Goal: Information Seeking & Learning: Learn about a topic

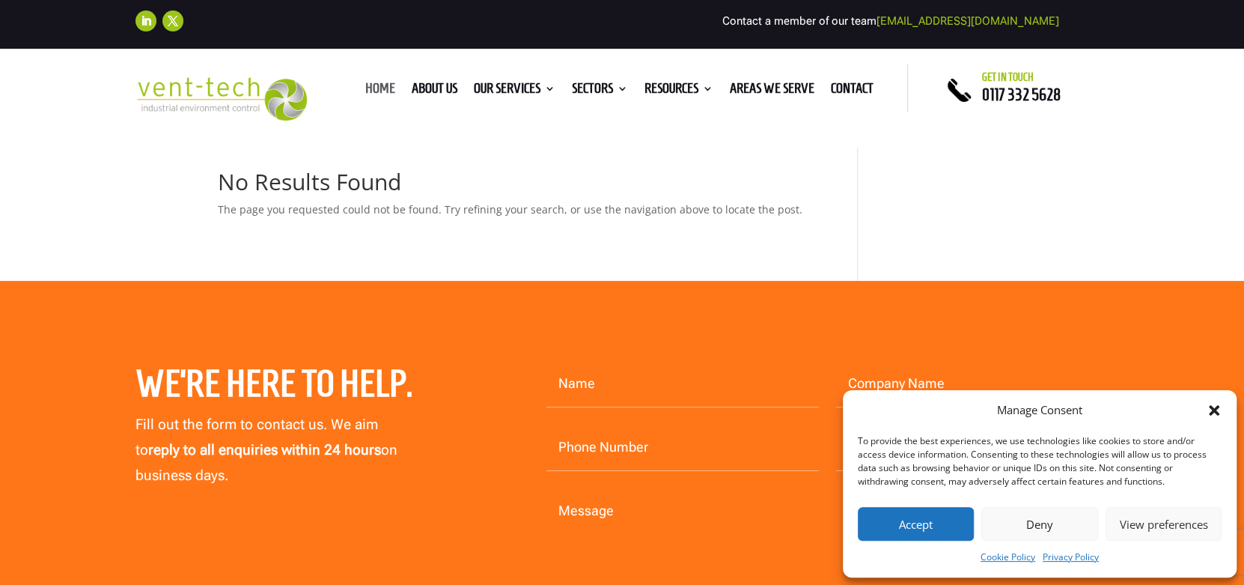
click at [373, 85] on link "Home" at bounding box center [380, 91] width 30 height 16
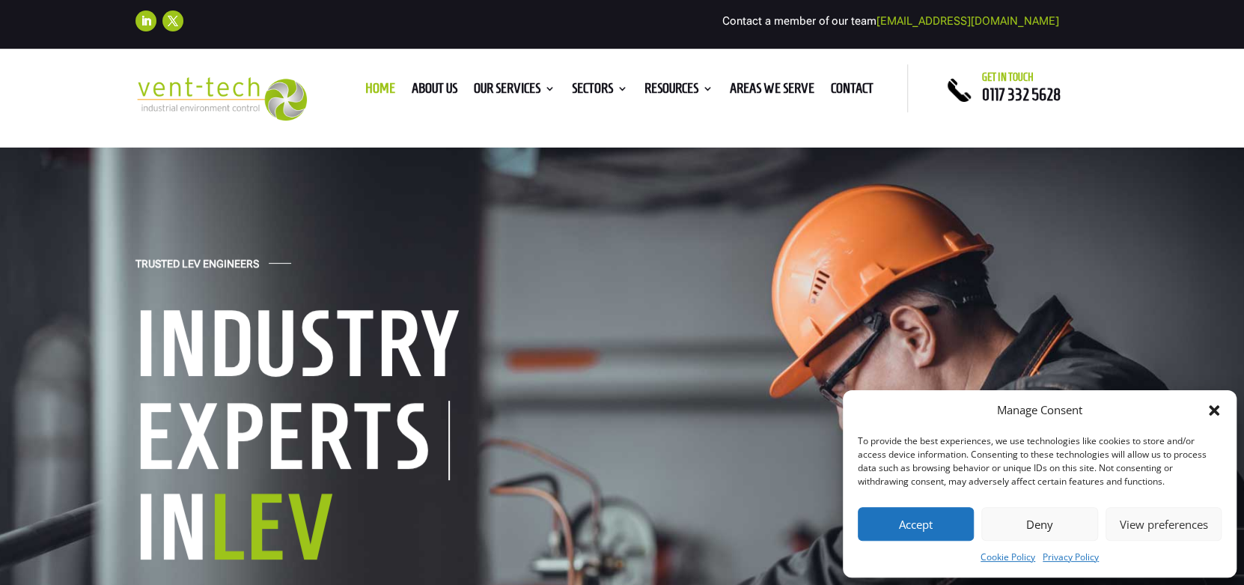
click at [1208, 413] on icon "Close dialog" at bounding box center [1214, 410] width 15 height 15
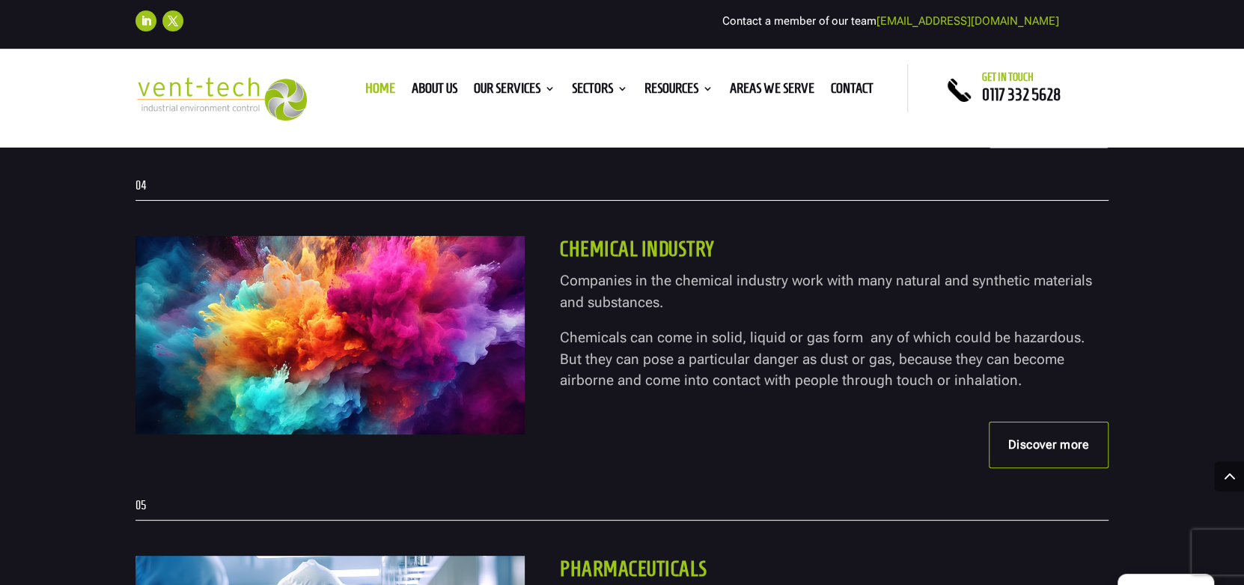
scroll to position [3818, 0]
click at [1030, 440] on link "Discover more" at bounding box center [1049, 445] width 121 height 46
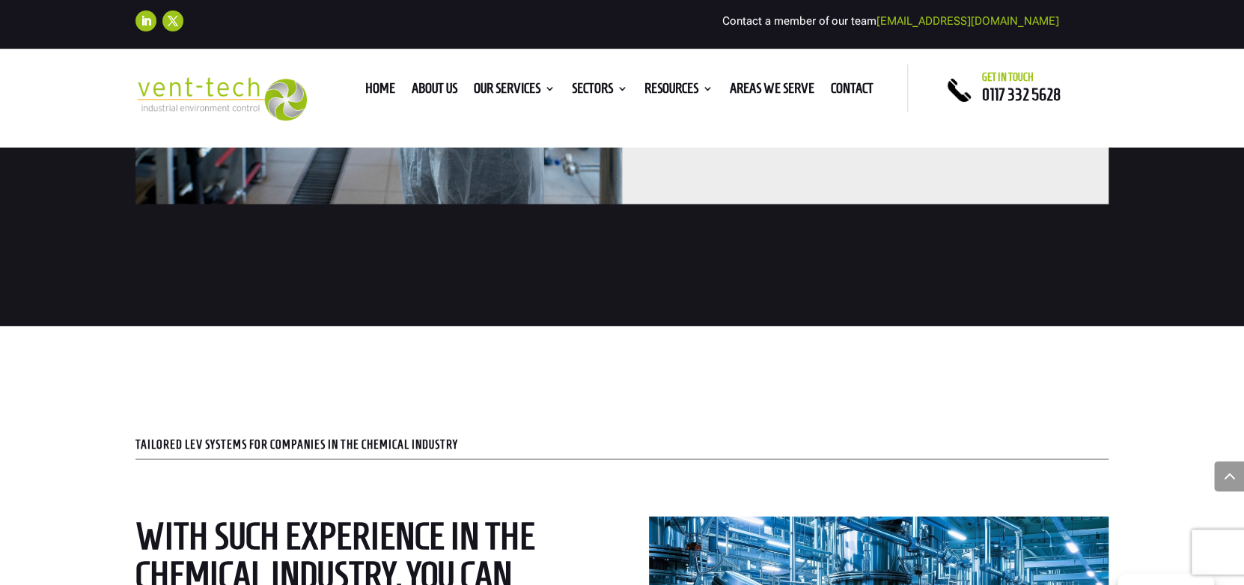
scroll to position [2021, 0]
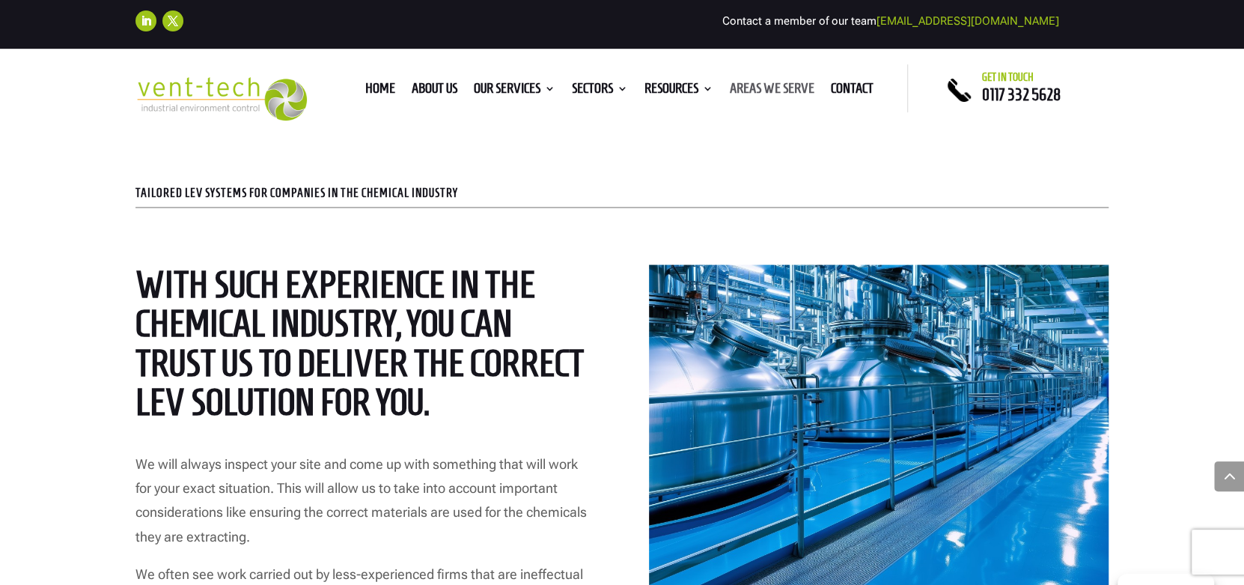
click at [777, 87] on link "Areas We Serve" at bounding box center [772, 91] width 85 height 16
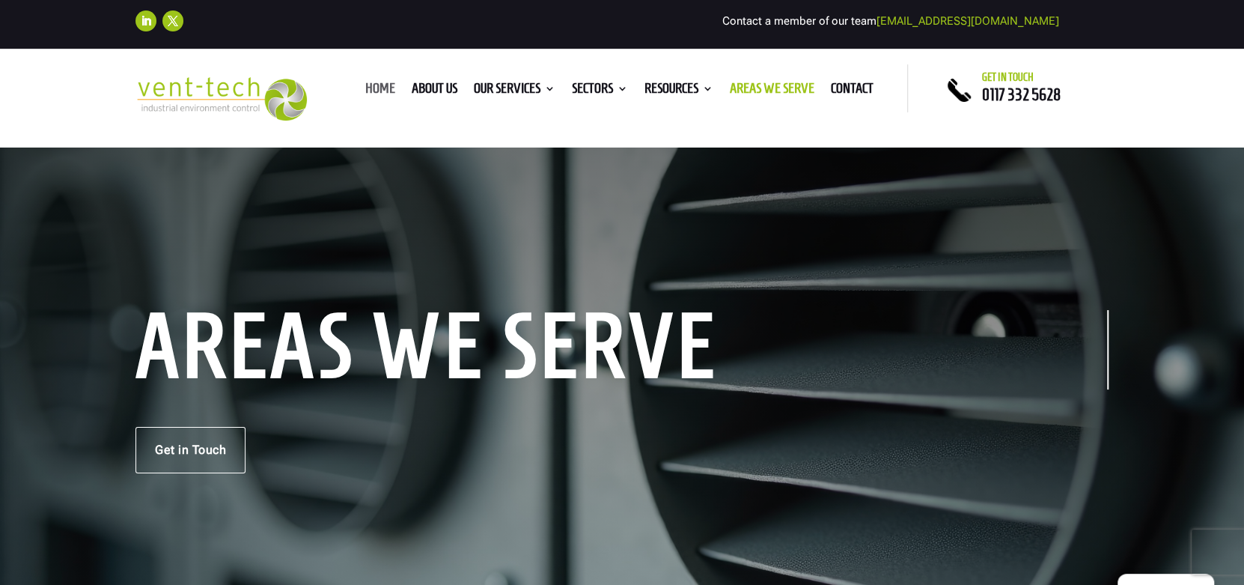
click at [374, 89] on link "Home" at bounding box center [380, 91] width 30 height 16
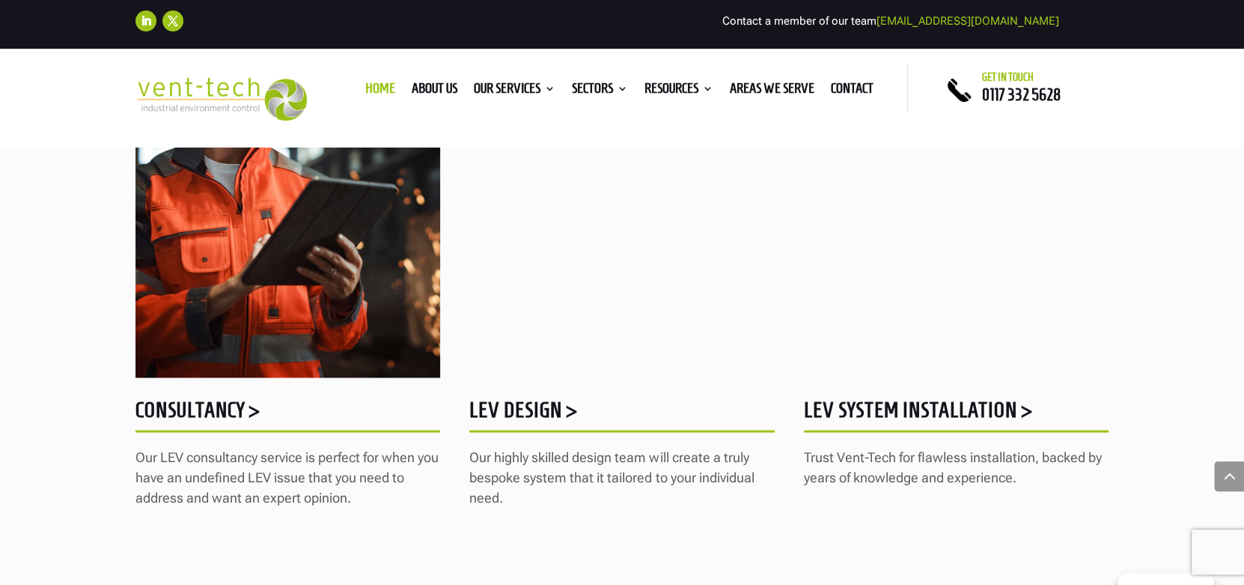
scroll to position [1572, 0]
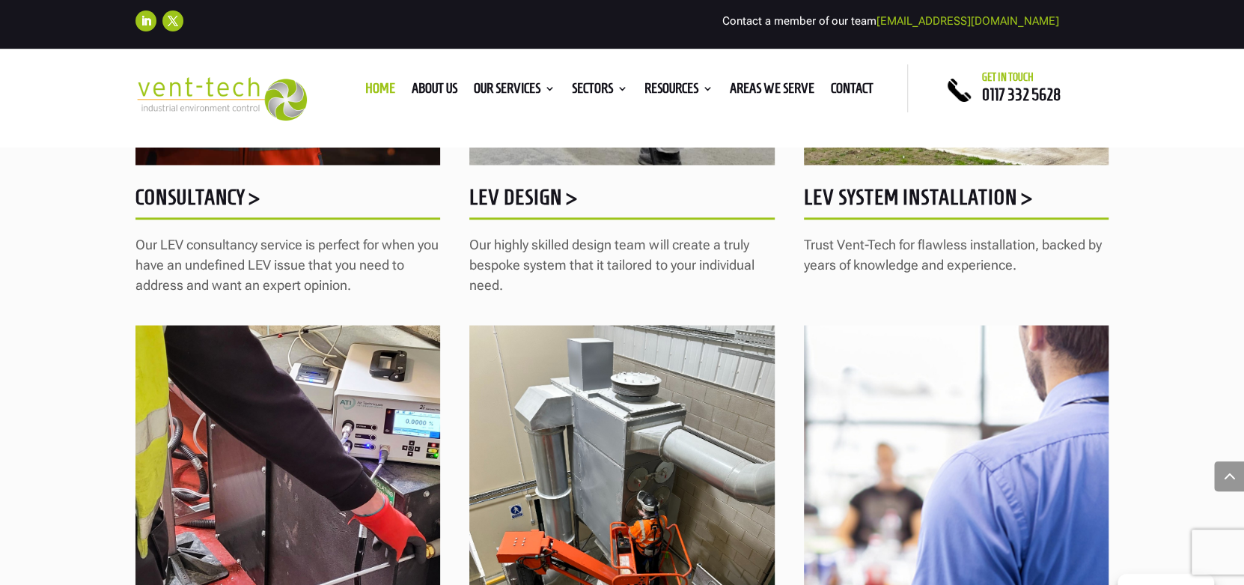
drag, startPoint x: 204, startPoint y: 186, endPoint x: 181, endPoint y: 198, distance: 25.8
click at [181, 198] on h5 "Consultancy >" at bounding box center [288, 200] width 305 height 29
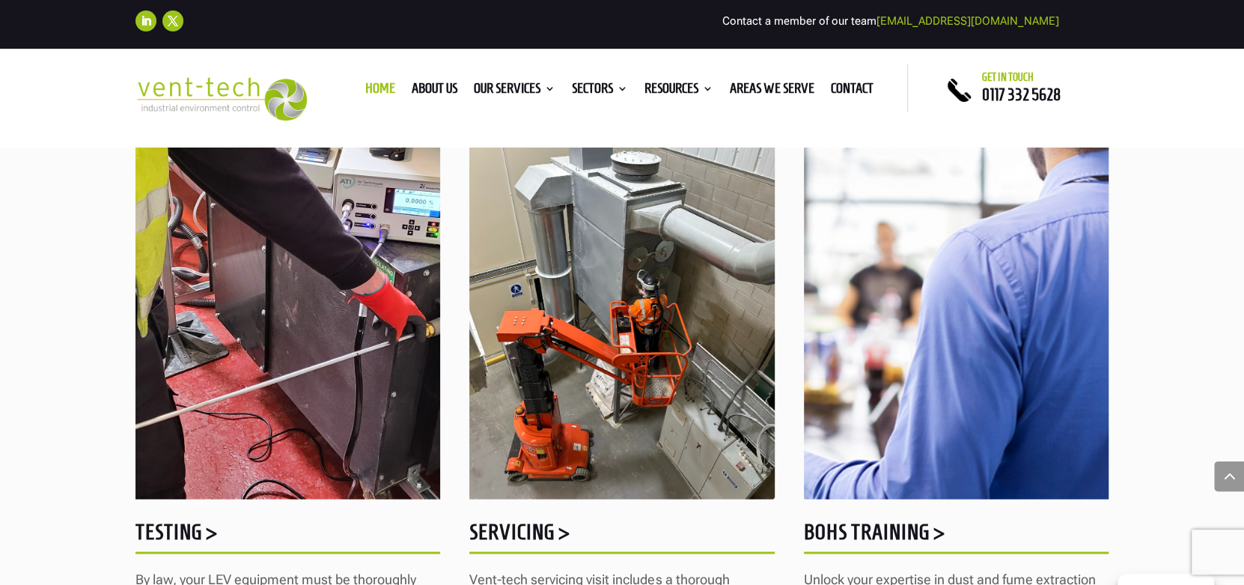
scroll to position [1797, 0]
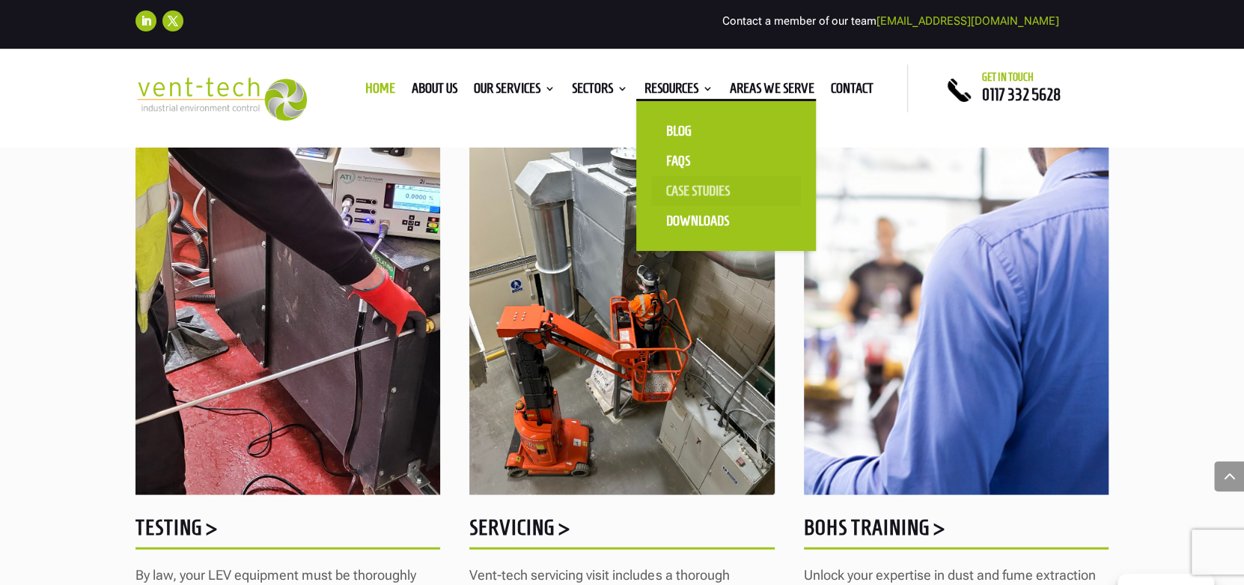
click at [672, 183] on link "Case Studies" at bounding box center [726, 191] width 150 height 30
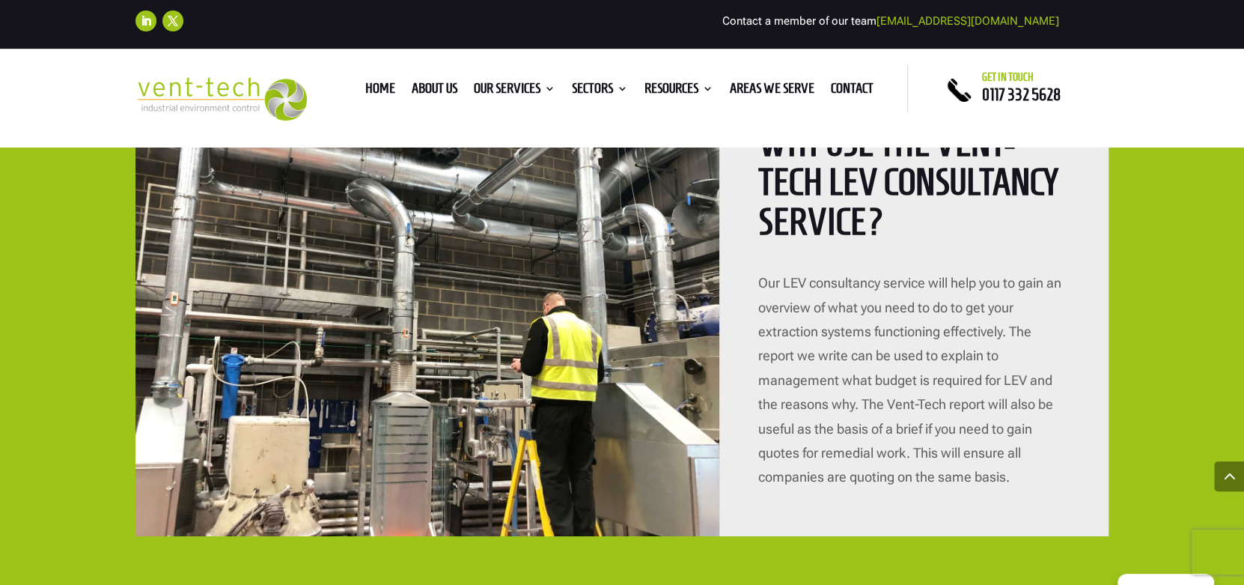
scroll to position [3518, 0]
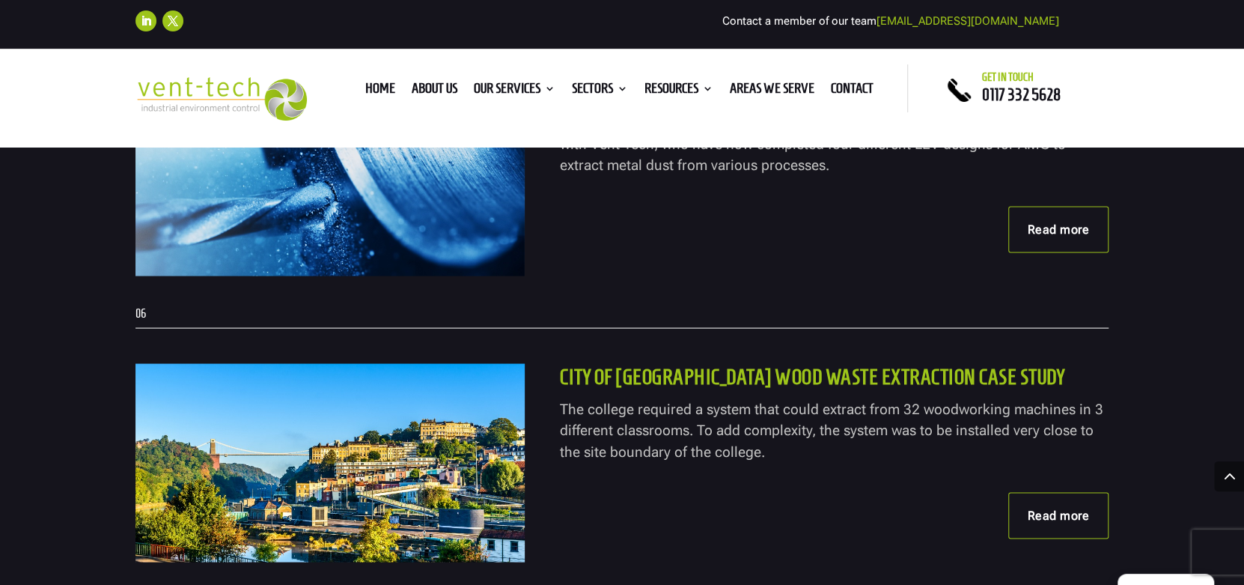
scroll to position [1572, 0]
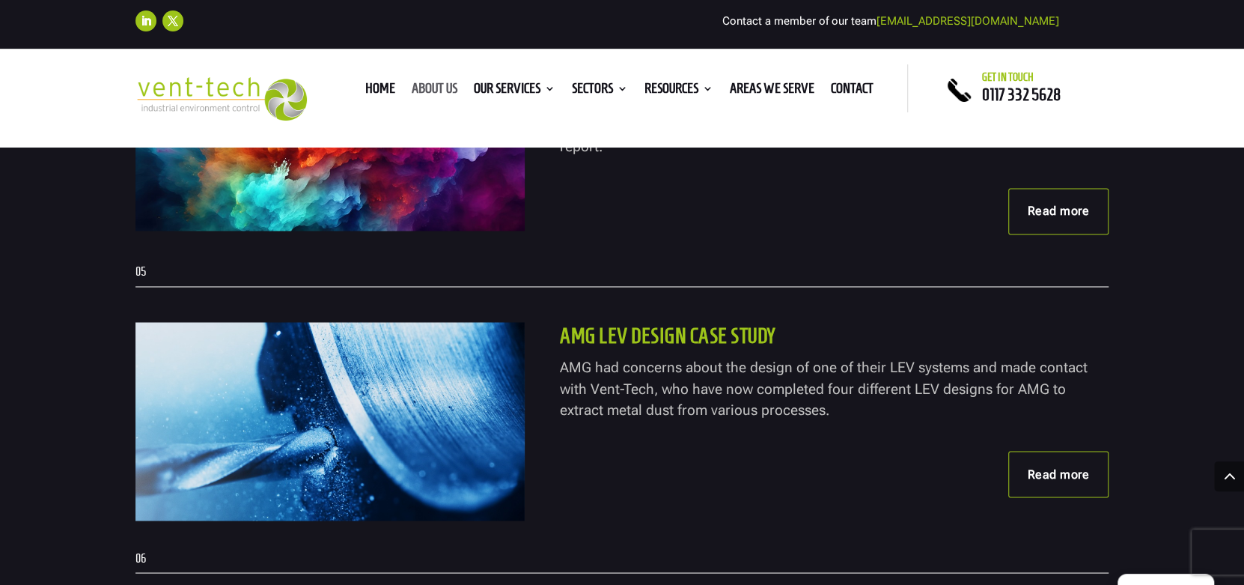
click at [436, 91] on link "About us" at bounding box center [435, 91] width 46 height 16
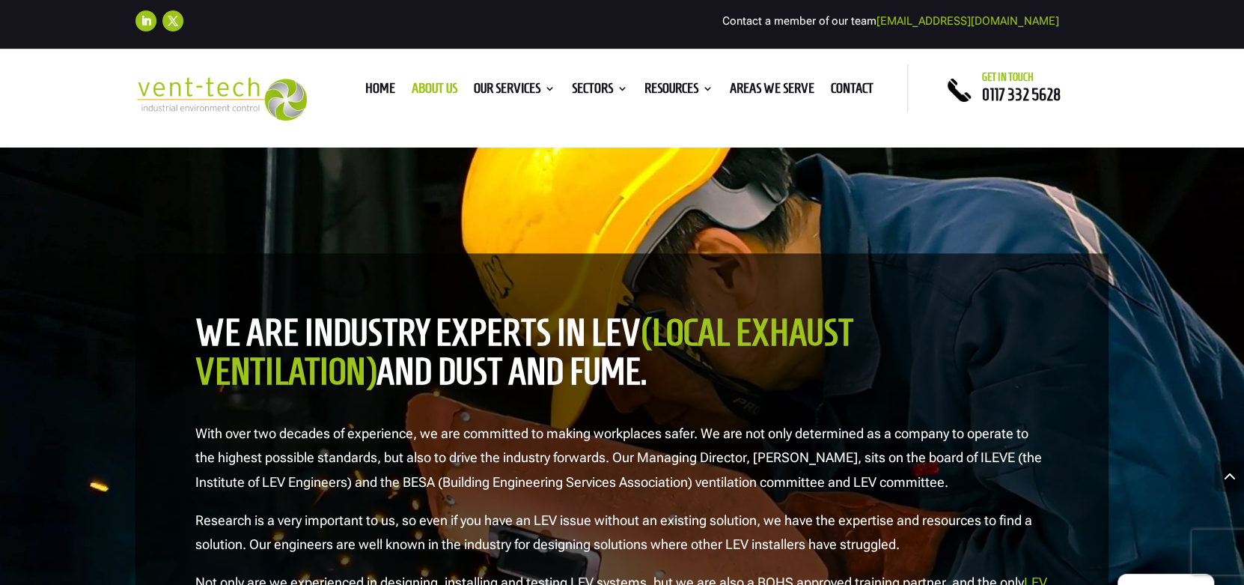
scroll to position [1497, 0]
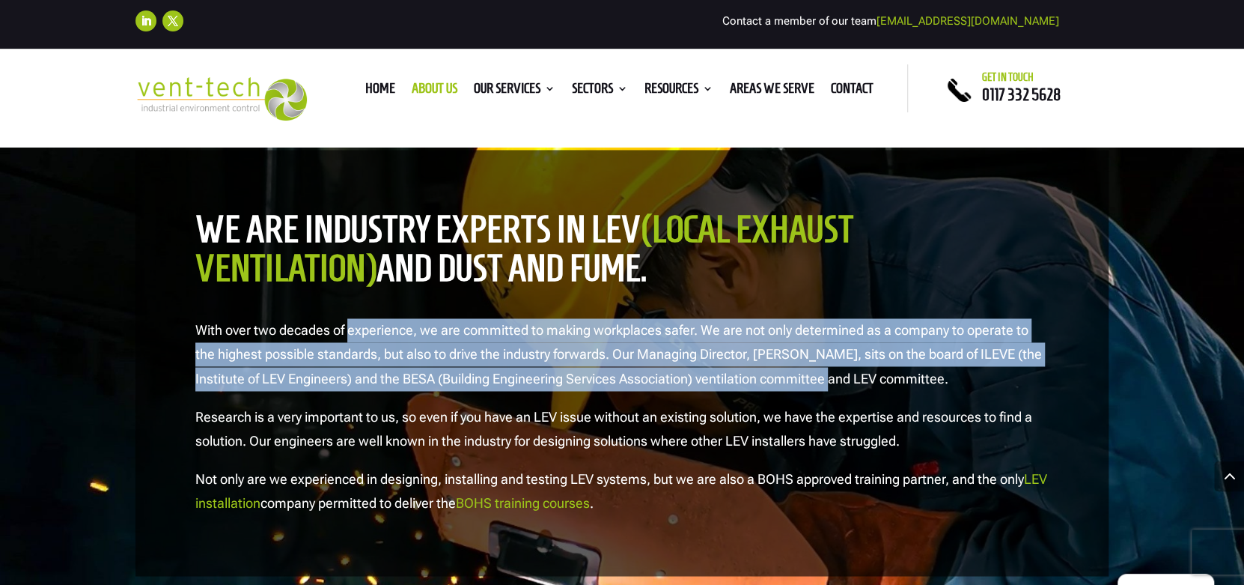
drag, startPoint x: 349, startPoint y: 340, endPoint x: 845, endPoint y: 368, distance: 496.4
click at [845, 368] on p "With over two decades of experience, we are committed to making workplaces safe…" at bounding box center [622, 361] width 854 height 86
click at [595, 359] on p "With over two decades of experience, we are committed to making workplaces safe…" at bounding box center [622, 361] width 854 height 86
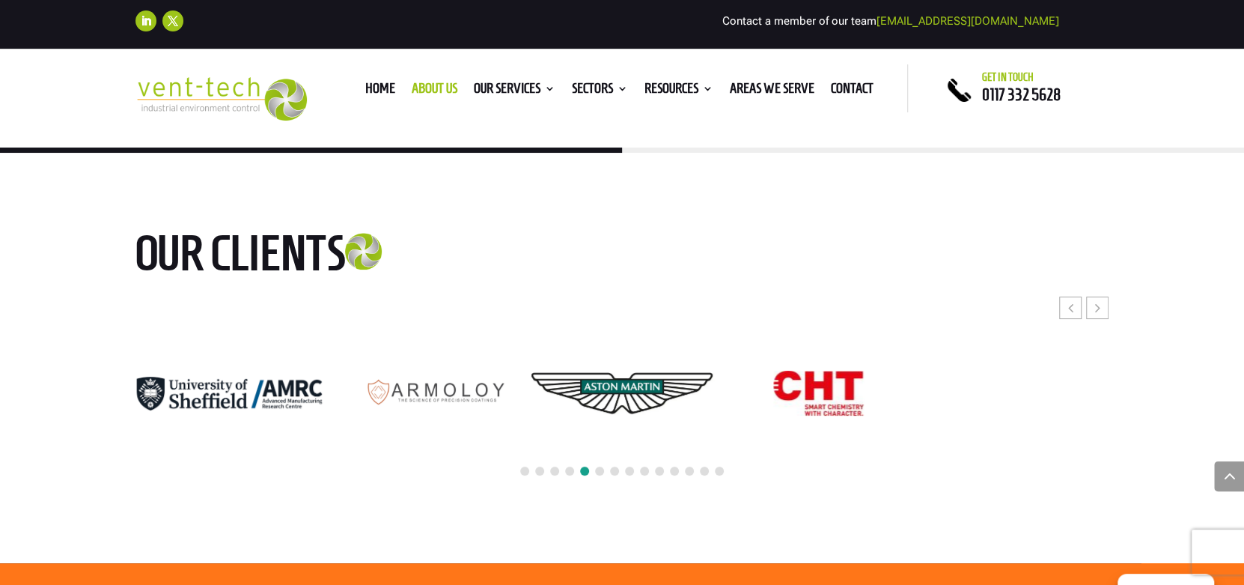
scroll to position [3818, 0]
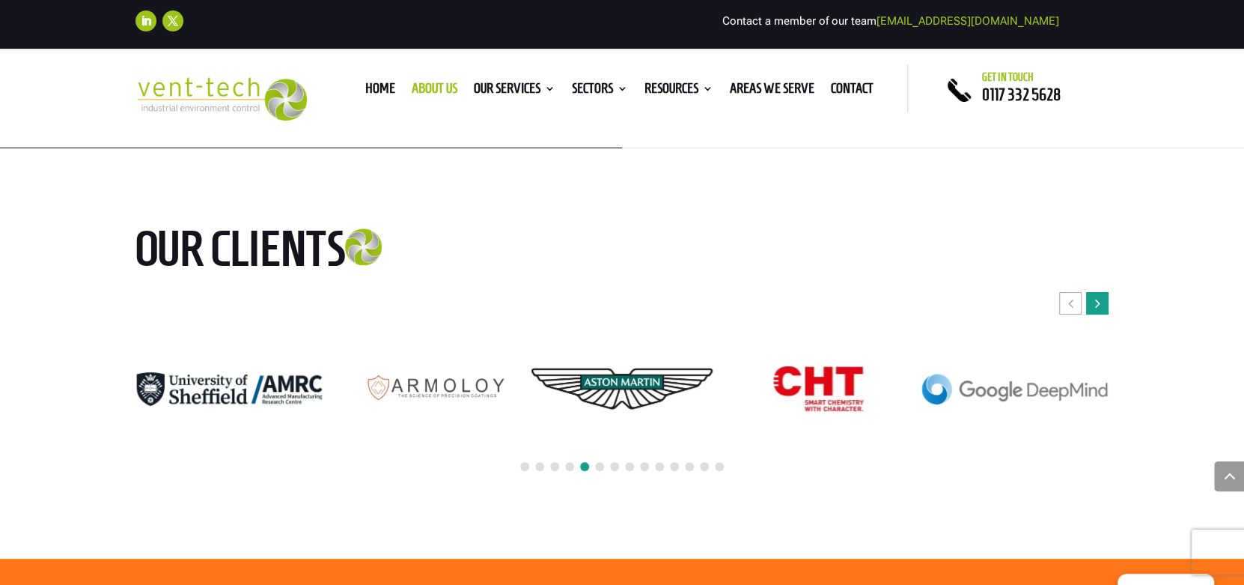
click at [1107, 292] on div "Next slide" at bounding box center [1097, 303] width 22 height 22
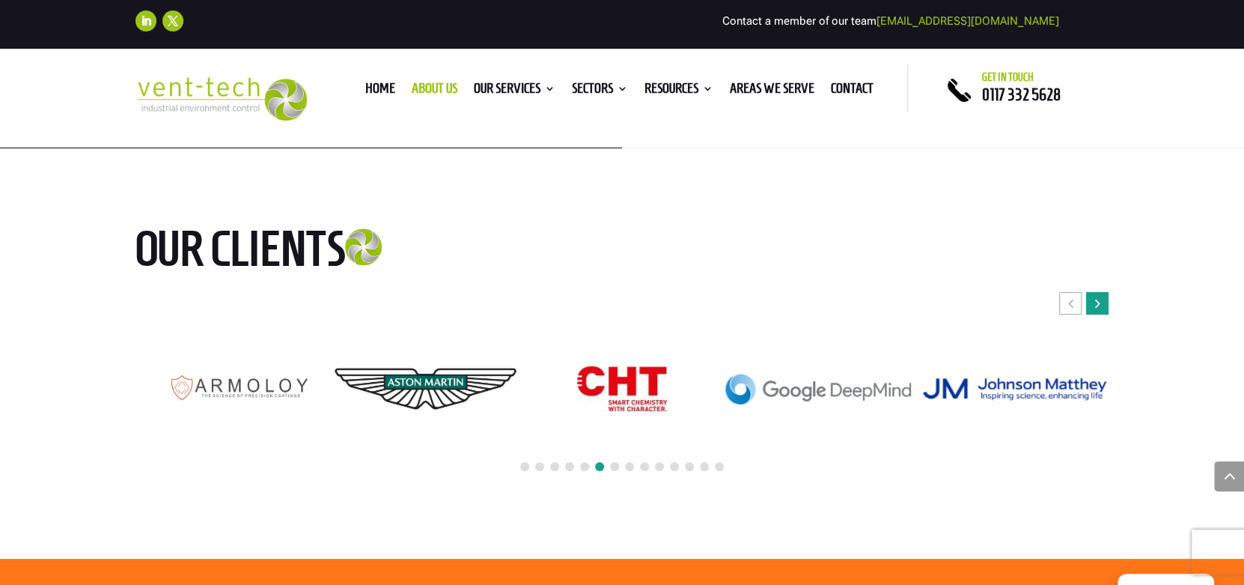
click at [1107, 292] on div "Next slide" at bounding box center [1097, 303] width 22 height 22
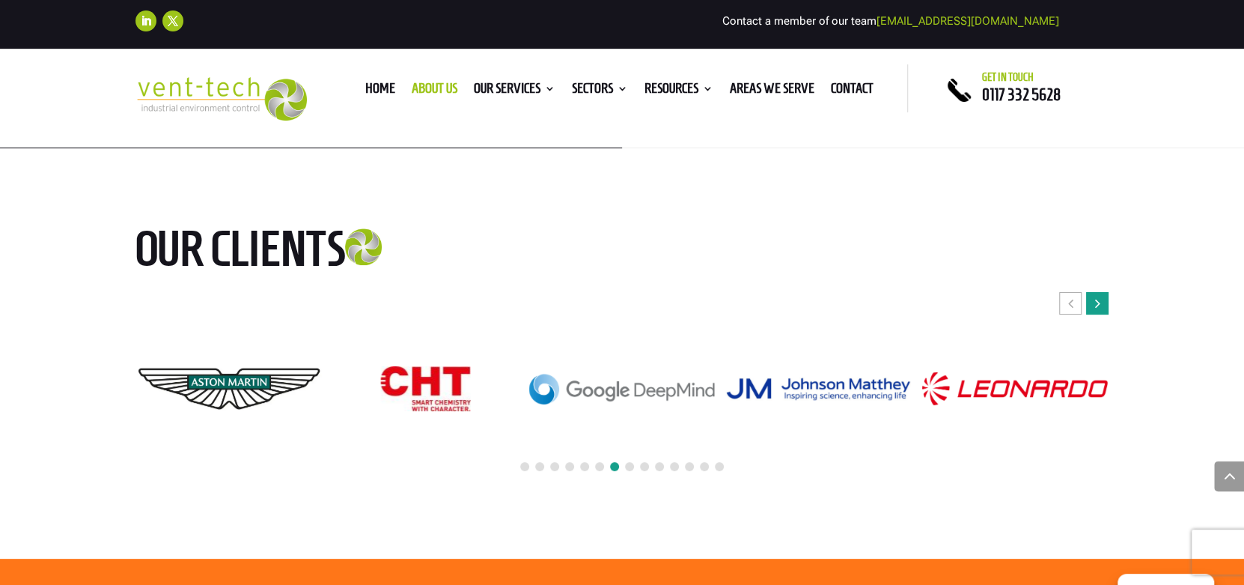
click at [1107, 292] on div "Next slide" at bounding box center [1097, 303] width 22 height 22
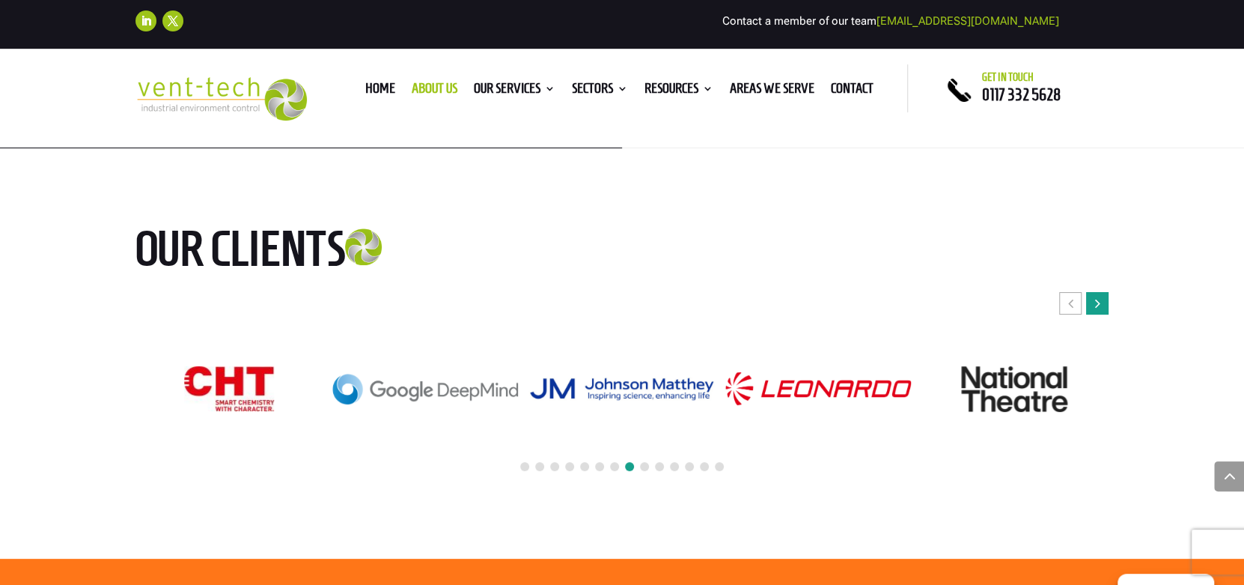
click at [1107, 292] on div "Next slide" at bounding box center [1097, 303] width 22 height 22
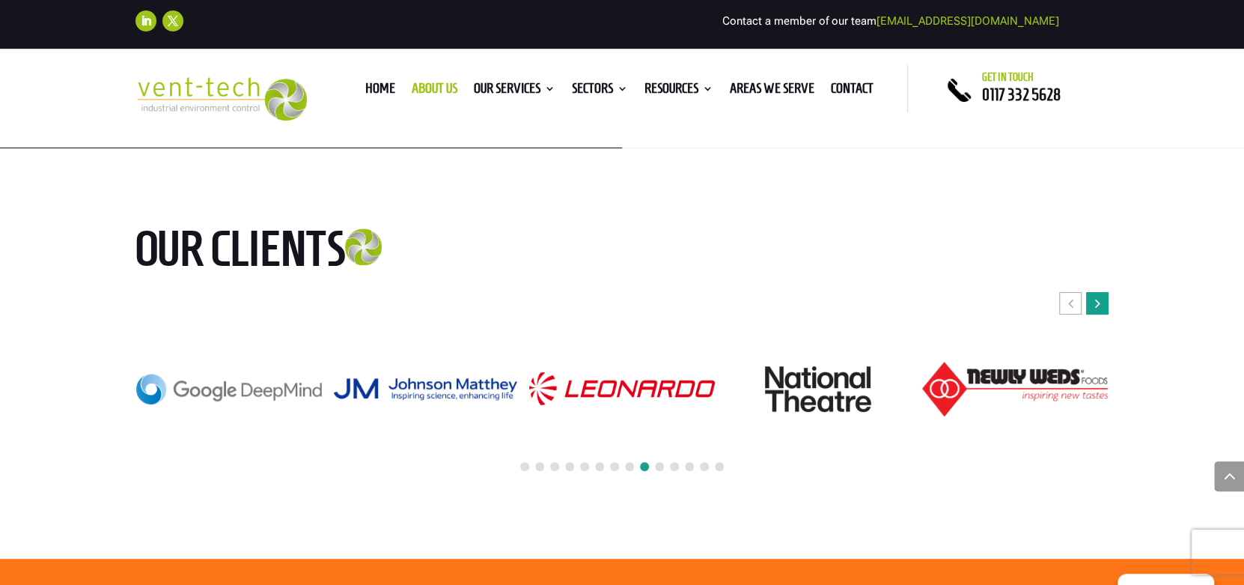
click at [1107, 292] on div "Next slide" at bounding box center [1097, 303] width 22 height 22
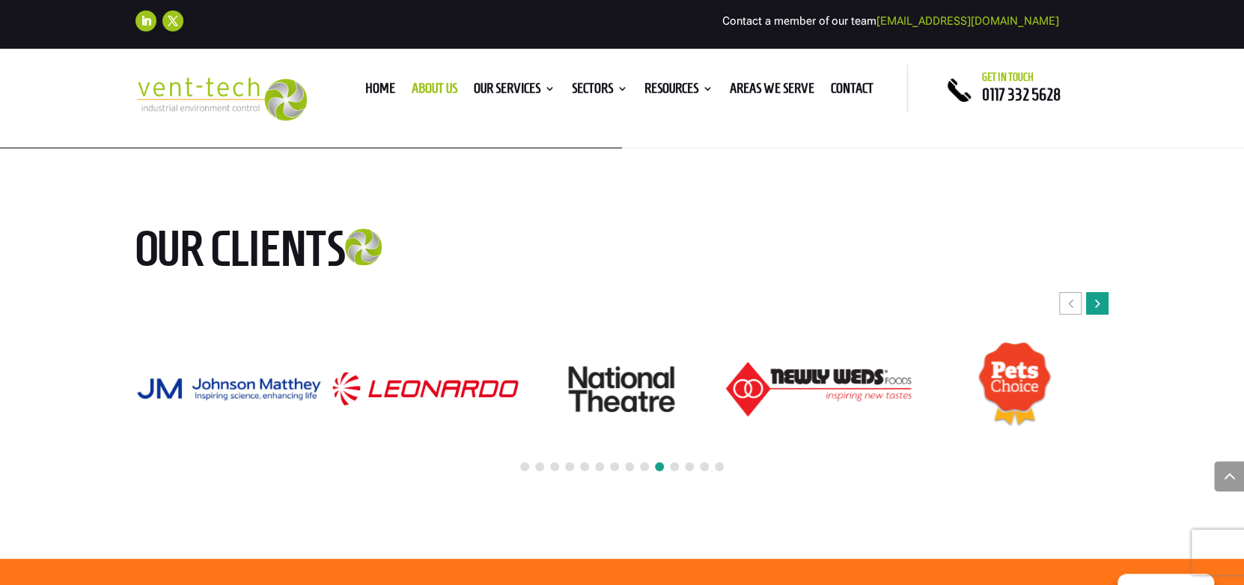
click at [1107, 292] on div "Next slide" at bounding box center [1097, 303] width 22 height 22
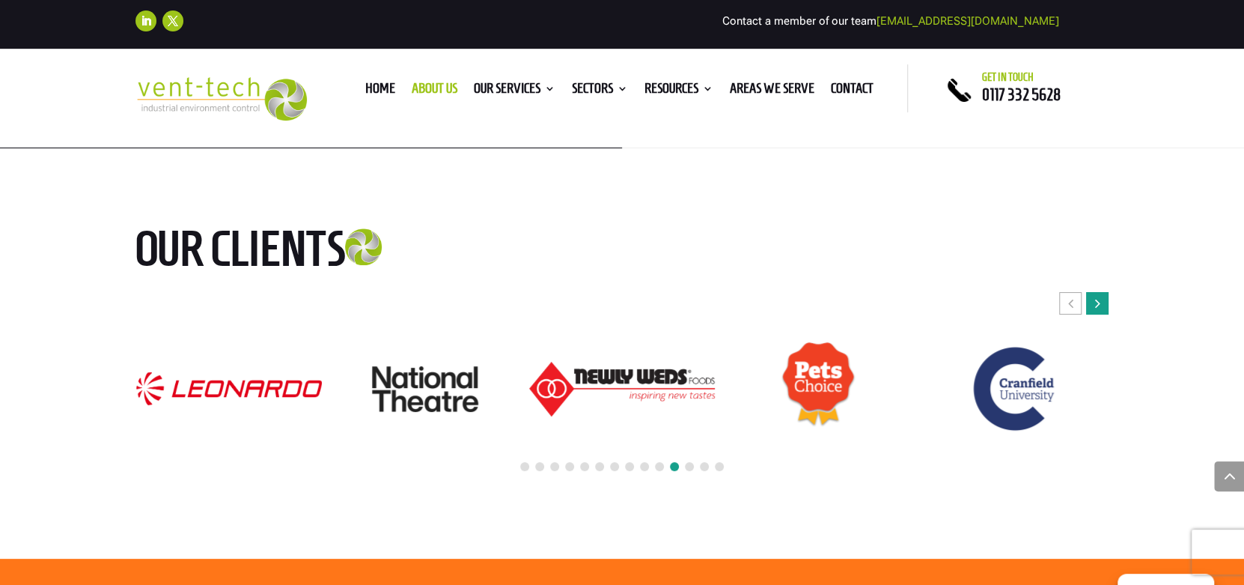
click at [1107, 292] on div "Next slide" at bounding box center [1097, 303] width 22 height 22
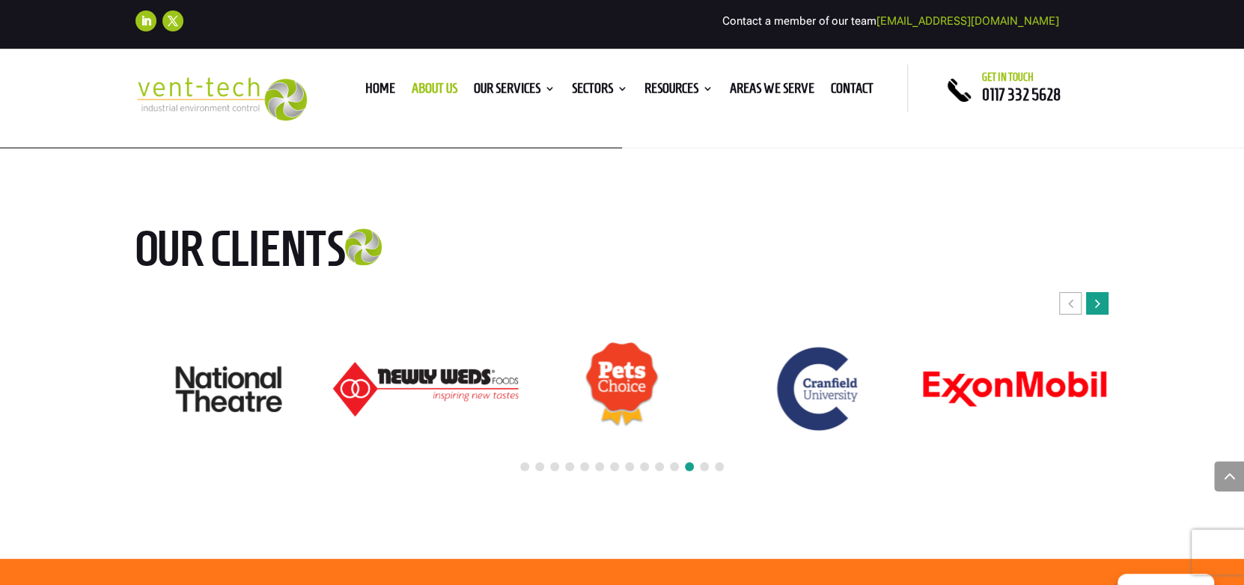
click at [1107, 292] on div "Next slide" at bounding box center [1097, 303] width 22 height 22
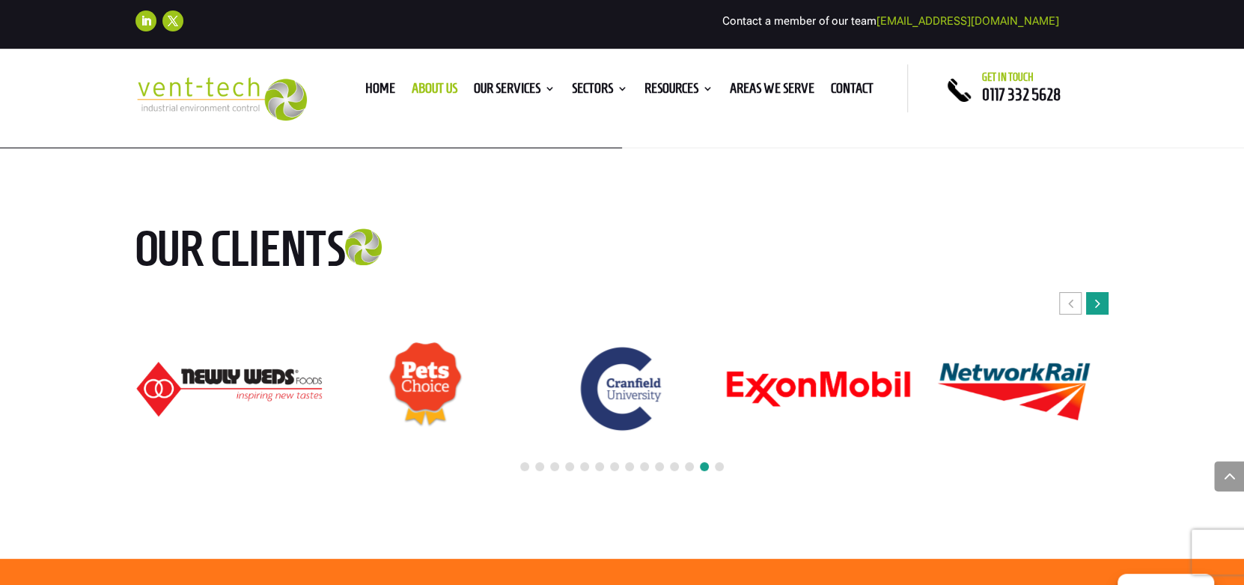
click at [1107, 292] on div "Next slide" at bounding box center [1097, 303] width 22 height 22
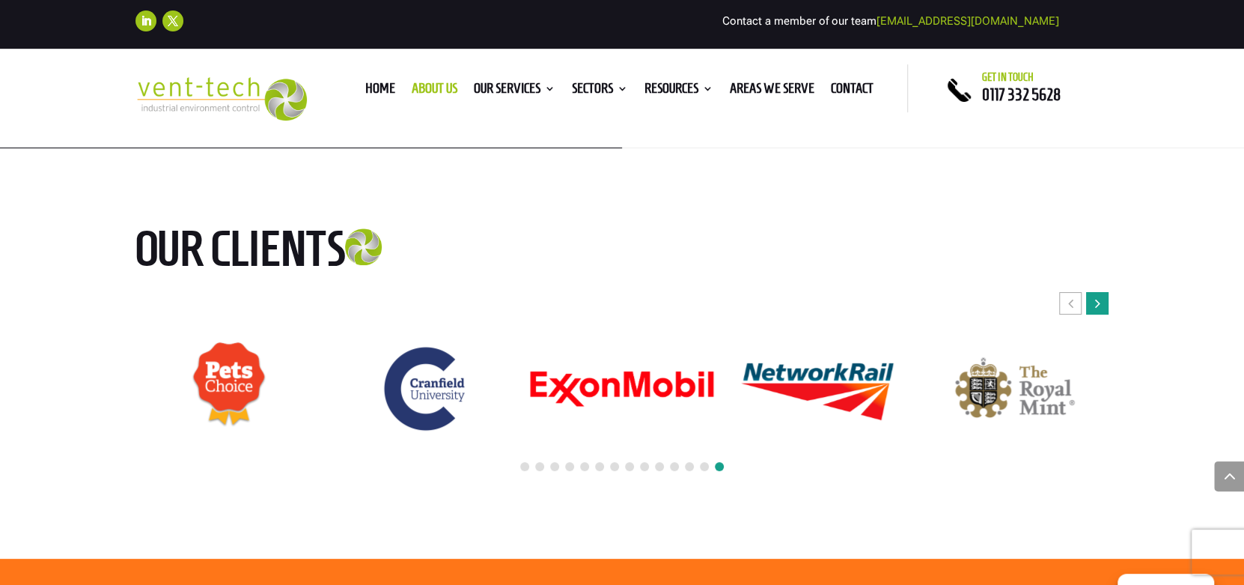
click at [1107, 292] on div "Next slide" at bounding box center [1097, 303] width 22 height 22
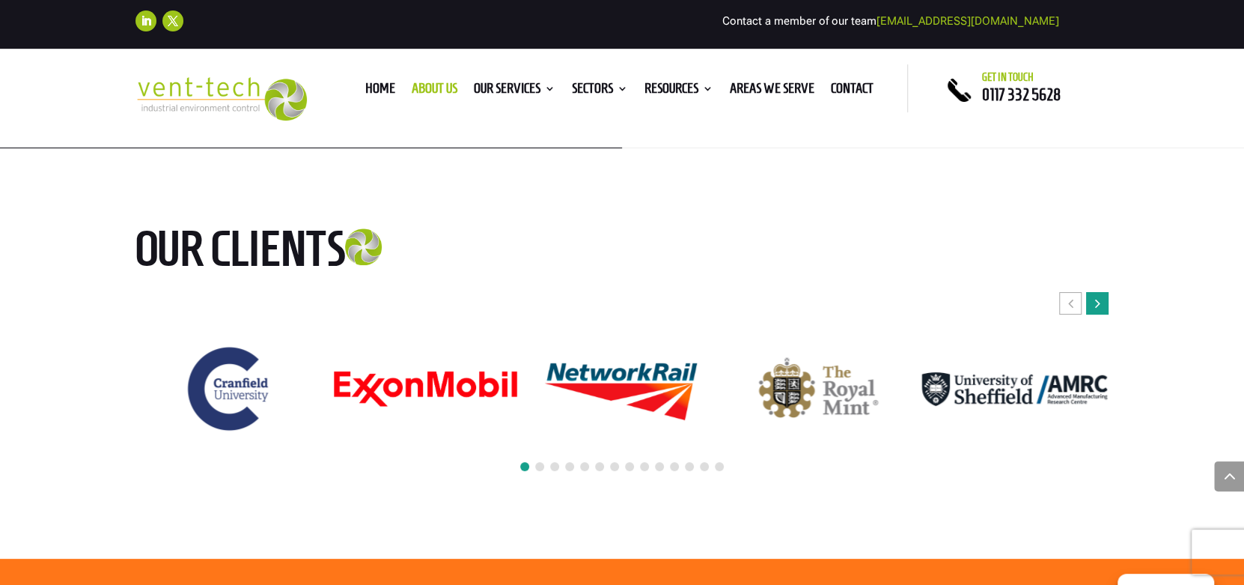
click at [1107, 292] on div "Next slide" at bounding box center [1097, 303] width 22 height 22
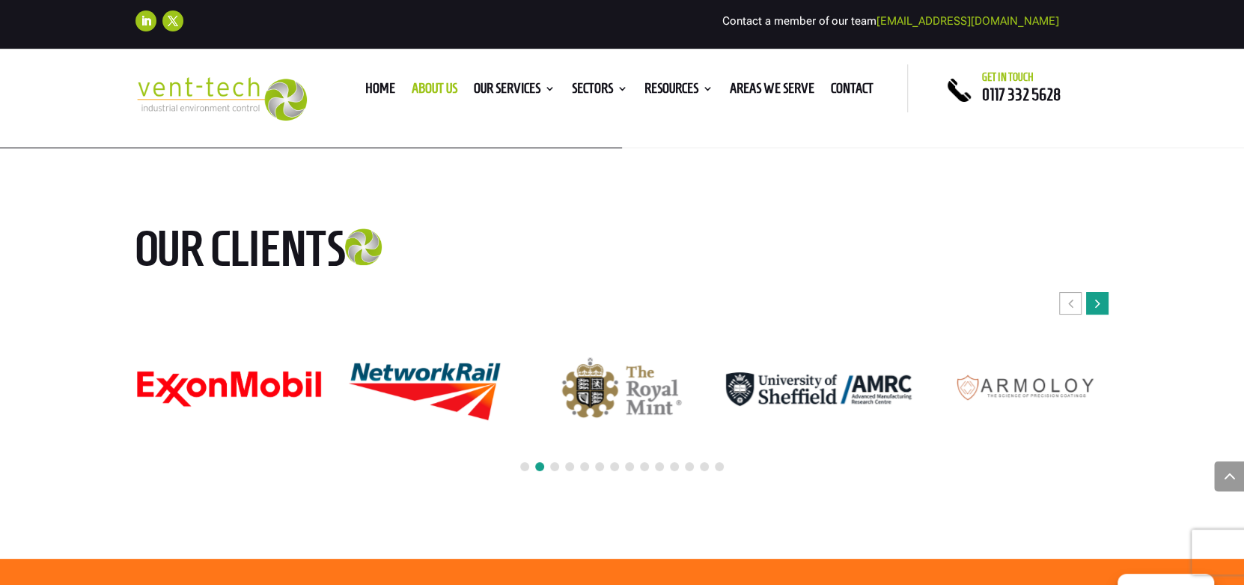
click at [1107, 292] on div "Next slide" at bounding box center [1097, 303] width 22 height 22
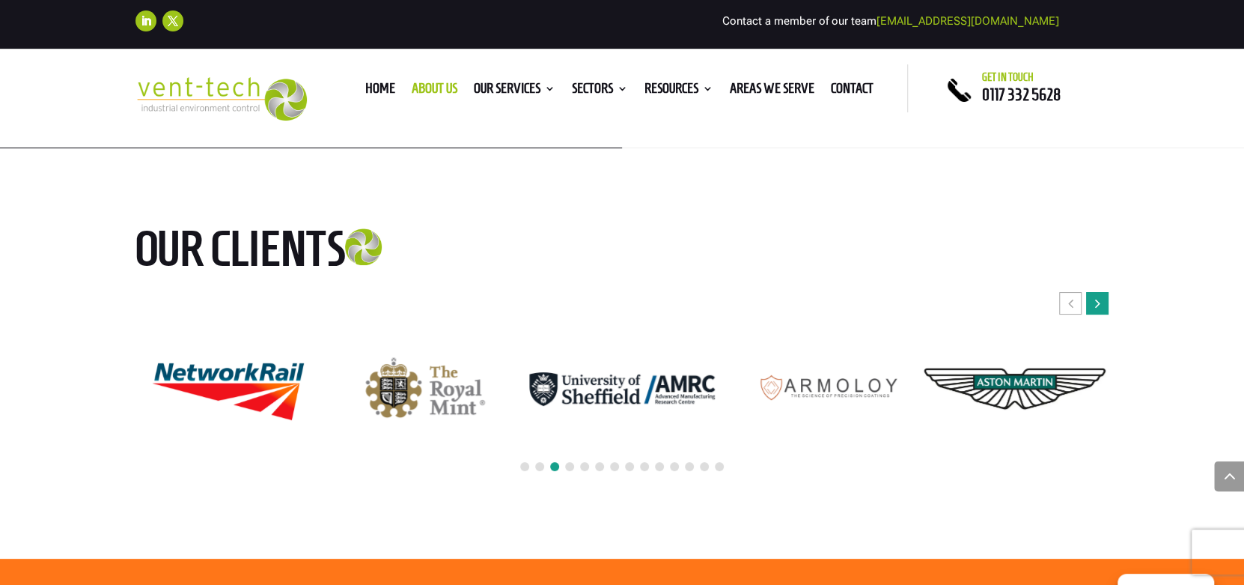
click at [1107, 292] on div "Next slide" at bounding box center [1097, 303] width 22 height 22
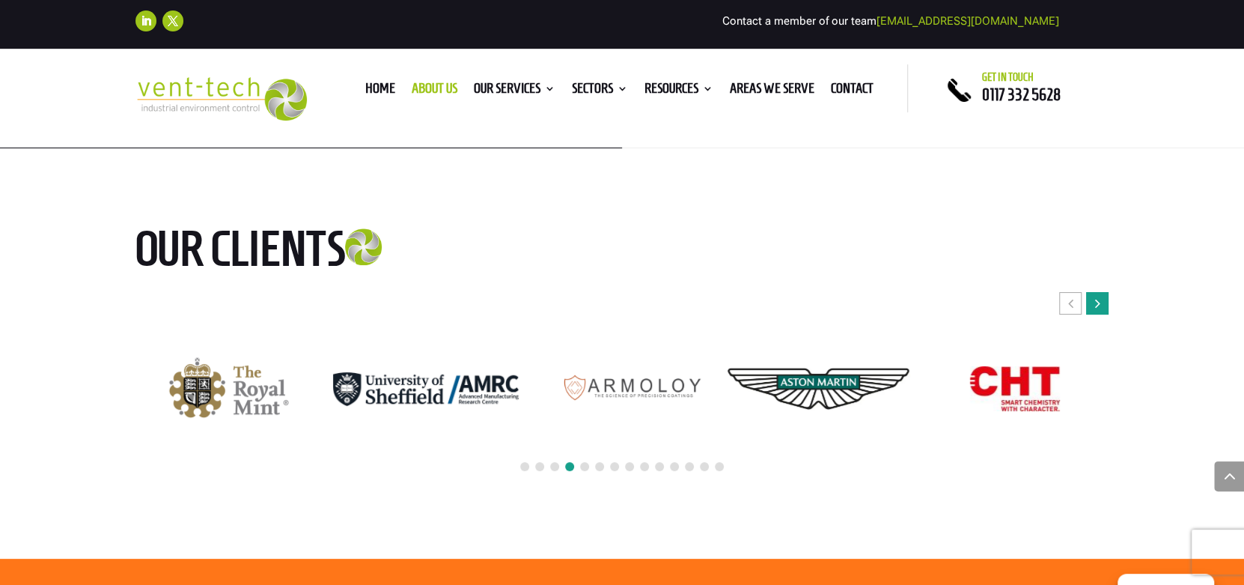
click at [1107, 292] on div "Next slide" at bounding box center [1097, 303] width 22 height 22
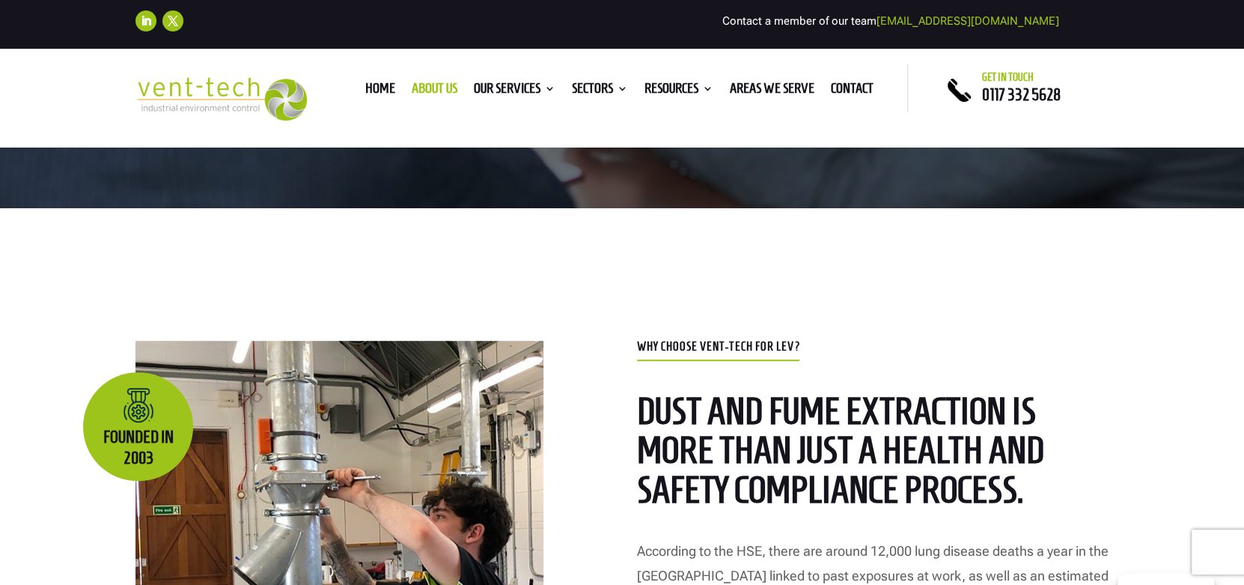
scroll to position [449, 0]
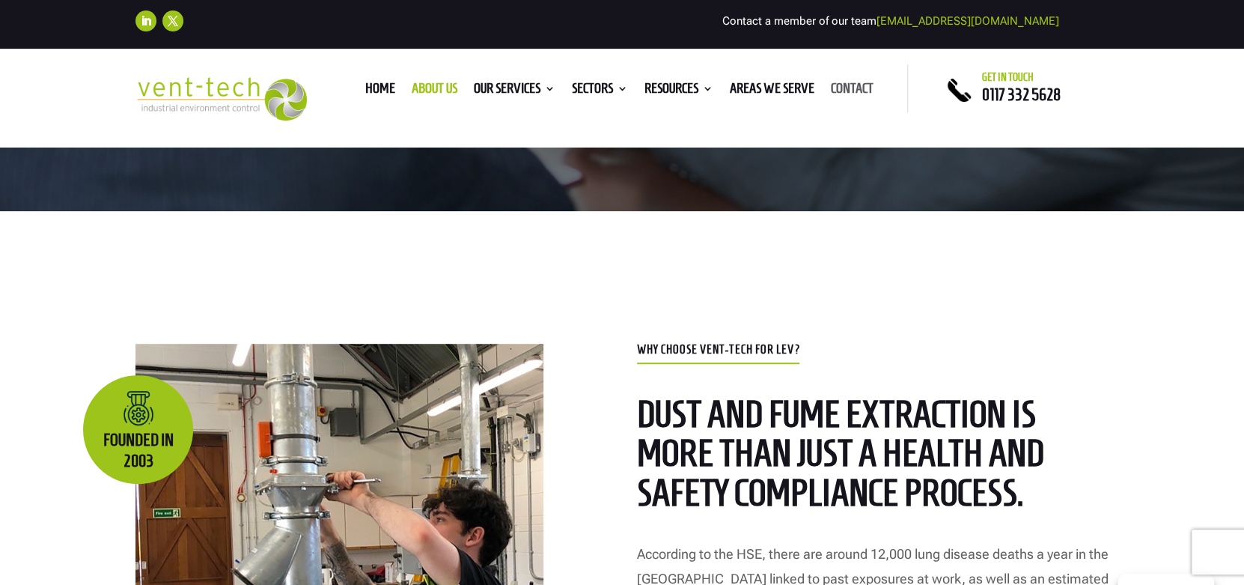
click at [843, 90] on link "Contact" at bounding box center [852, 91] width 43 height 16
